Goal: Information Seeking & Learning: Learn about a topic

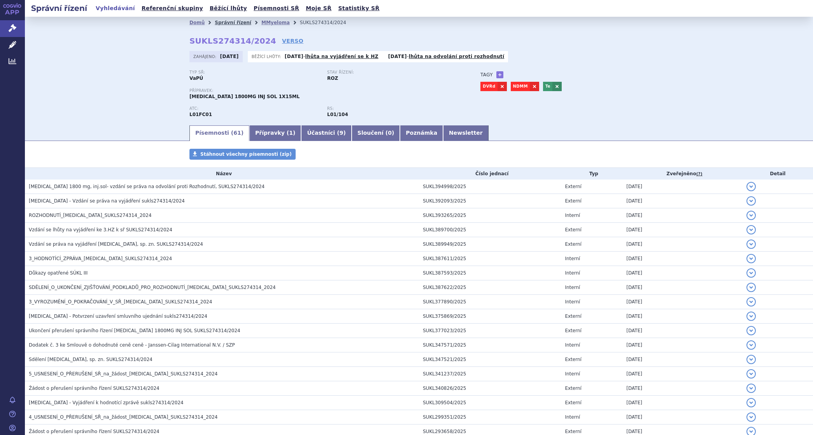
click at [231, 22] on link "Správní řízení" at bounding box center [233, 22] width 37 height 5
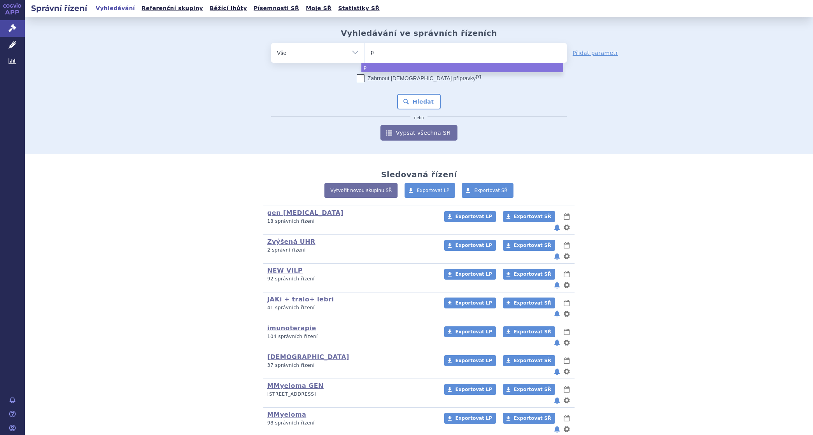
type input "pa"
type input "pad"
type input "padc"
type input "padce"
type input "[MEDICAL_DATA]"
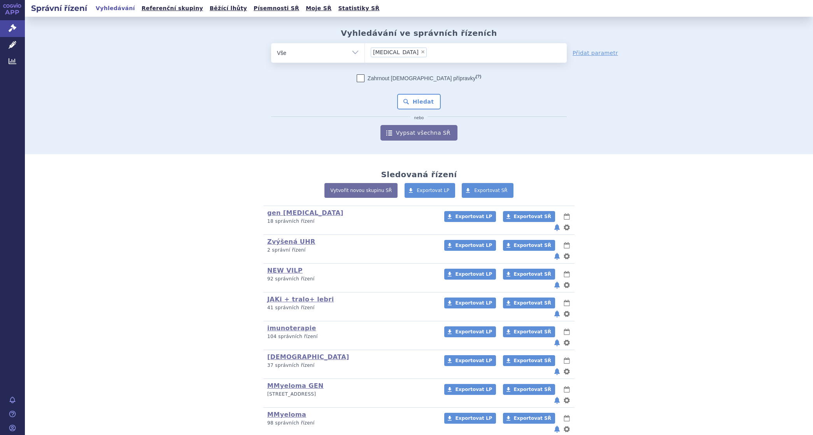
select select "padcev"
click at [402, 100] on button "Hledat" at bounding box center [419, 102] width 44 height 16
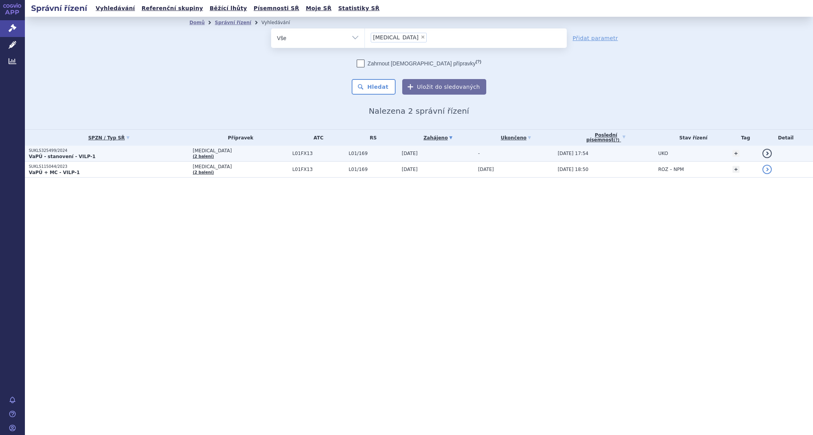
click at [72, 154] on strong "VaPÚ - stanovení - VILP-1" at bounding box center [62, 156] width 67 height 5
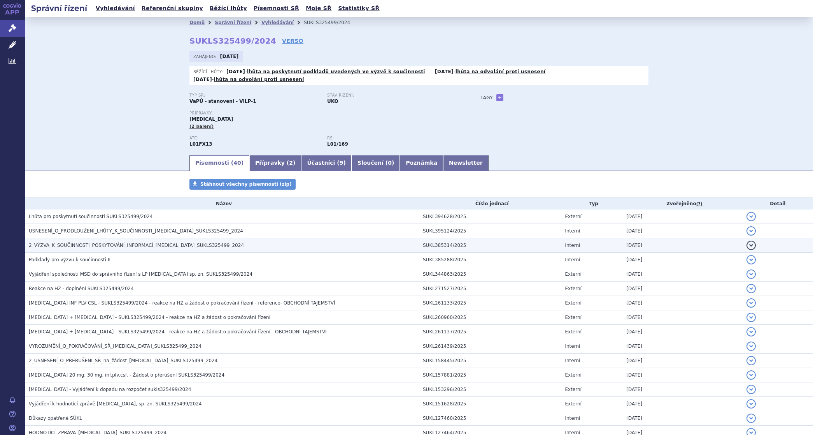
click at [74, 242] on span "2_VÝZVA_K_SOUČINNOSTI_POSKYTOVÁNÍ_INFORMACÍ_PADCEV_SUKLS325499_2024" at bounding box center [136, 244] width 215 height 5
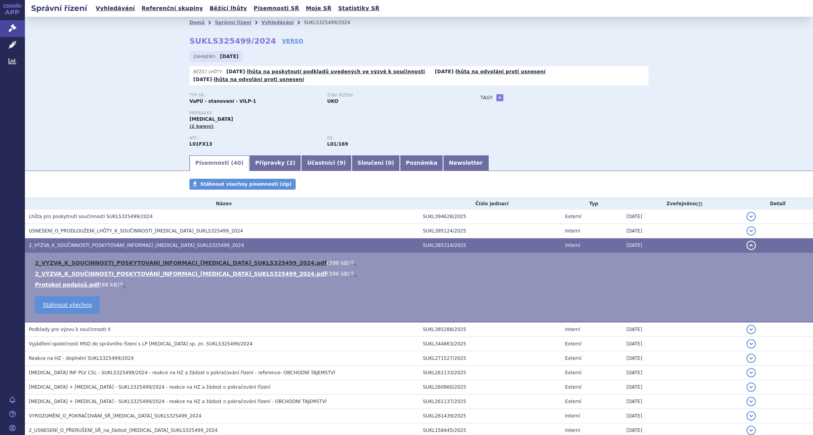
click at [70, 259] on link "2_VYZVA_K_SOUCINNOSTI_POSKYTOVANI_INFORMACI_PADCEV_SUKLS325499_2024.pdf" at bounding box center [181, 262] width 292 height 6
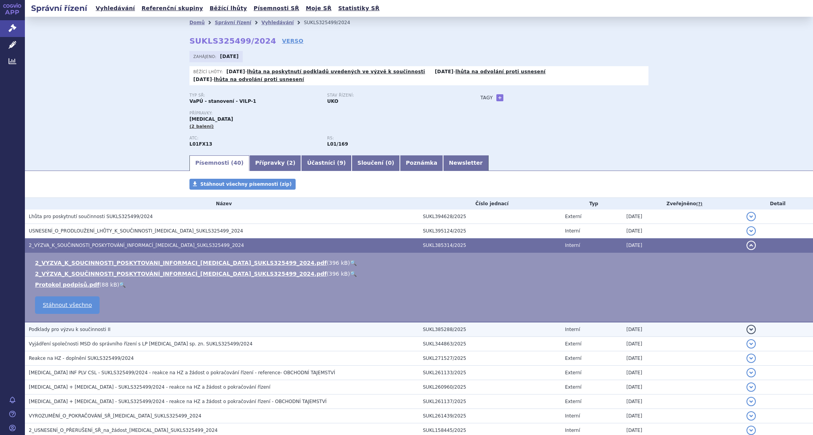
click at [81, 325] on h3 "Podklady pro výzvu k součinnosti II" at bounding box center [224, 329] width 390 height 8
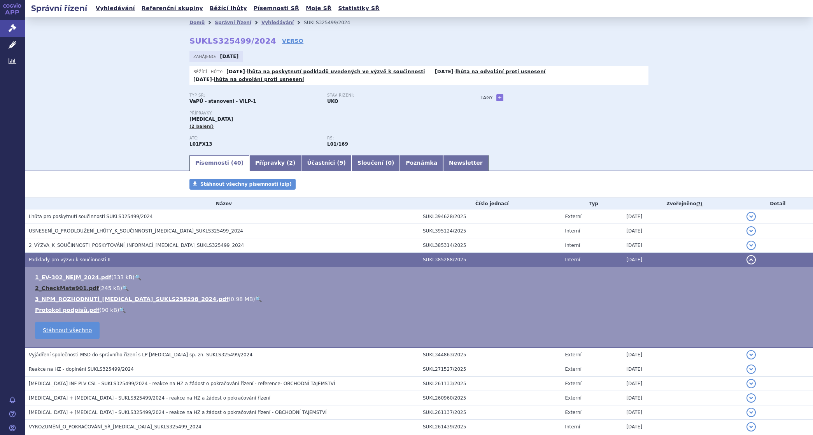
click at [68, 285] on link "2_CheckMate901.pdf" at bounding box center [67, 288] width 64 height 6
click at [66, 274] on link "1_EV-302_NEJM_2024.pdf" at bounding box center [73, 277] width 76 height 6
click at [301, 155] on link "Účastníci ( 9 )" at bounding box center [326, 163] width 50 height 16
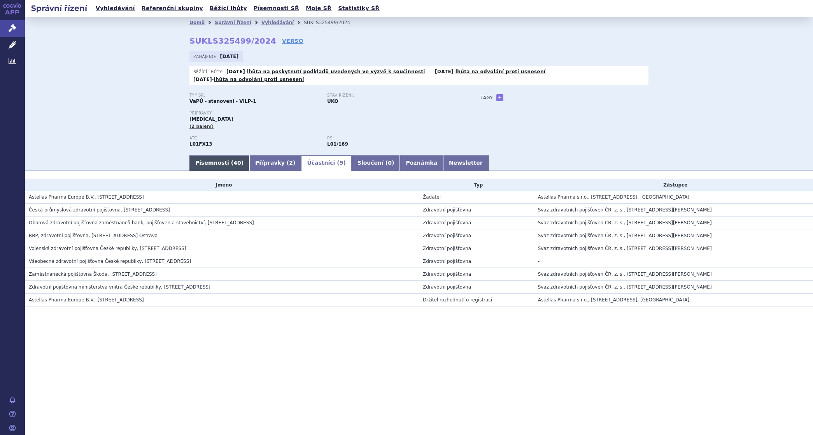
click at [220, 155] on link "Písemnosti ( 40 )" at bounding box center [219, 163] width 60 height 16
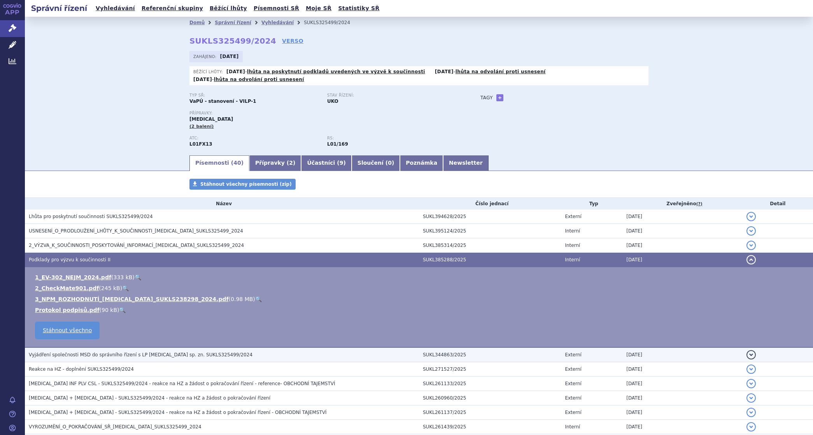
click at [73, 352] on span "Vyjádření společnosti MSD do správního řízení s LP PADCEV sp. zn. SUKLS325499/2…" at bounding box center [141, 354] width 224 height 5
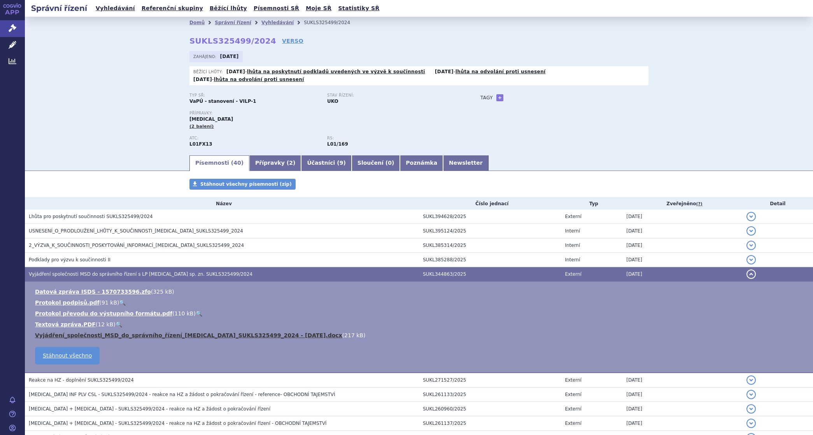
click at [51, 332] on link "Vyjádření_společnosti_MSD_do_správního_řízení_PADCEV_SUKLS325499_2024 - 28 08 2…" at bounding box center [188, 335] width 307 height 6
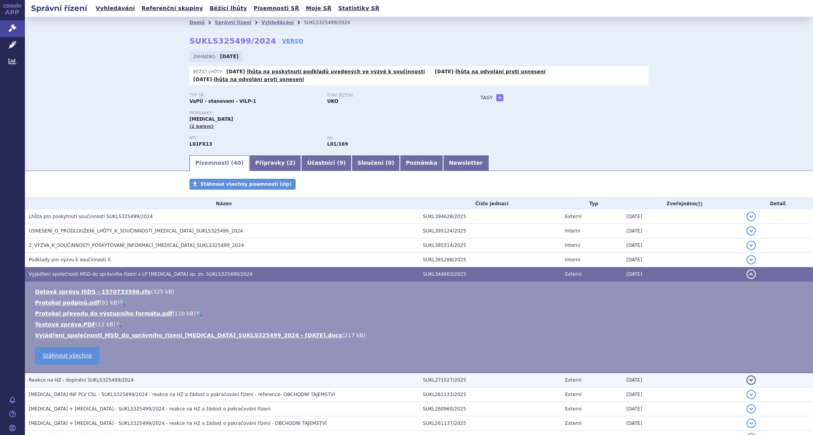
click at [77, 377] on span "Reakce na HZ - doplnění SUKLS325499/2024" at bounding box center [81, 379] width 105 height 5
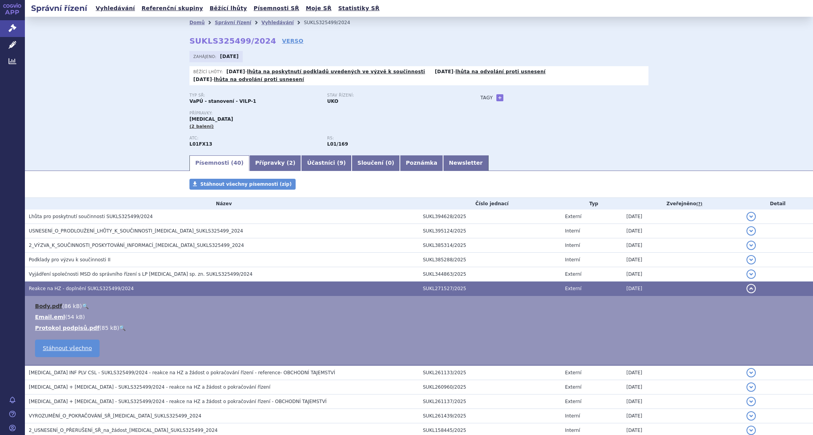
click at [45, 303] on link "Body.pdf" at bounding box center [48, 306] width 27 height 6
click at [51, 314] on link "Email.eml" at bounding box center [50, 317] width 30 height 6
